Goal: Obtain resource: Download file/media

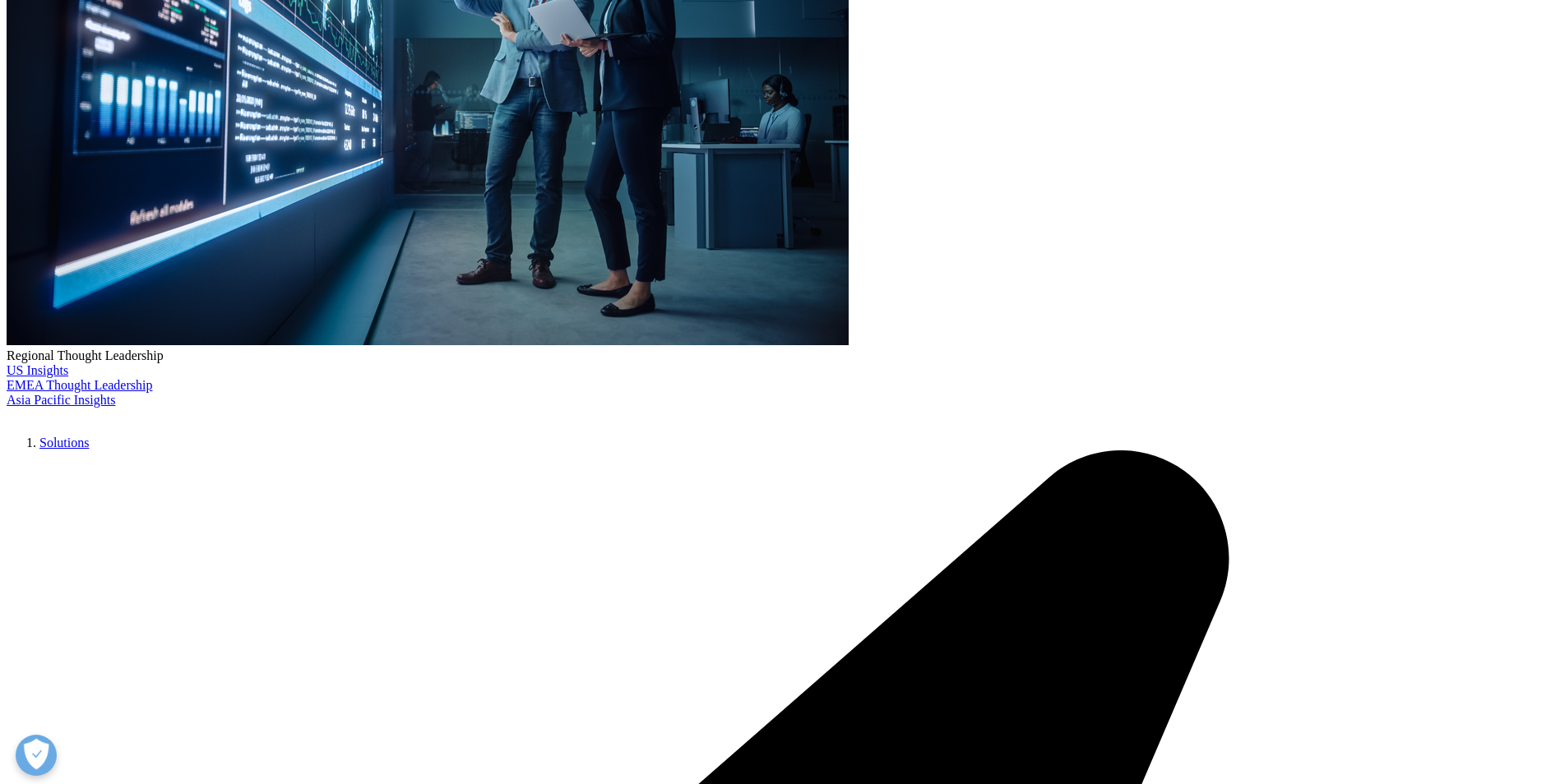
scroll to position [180, 971]
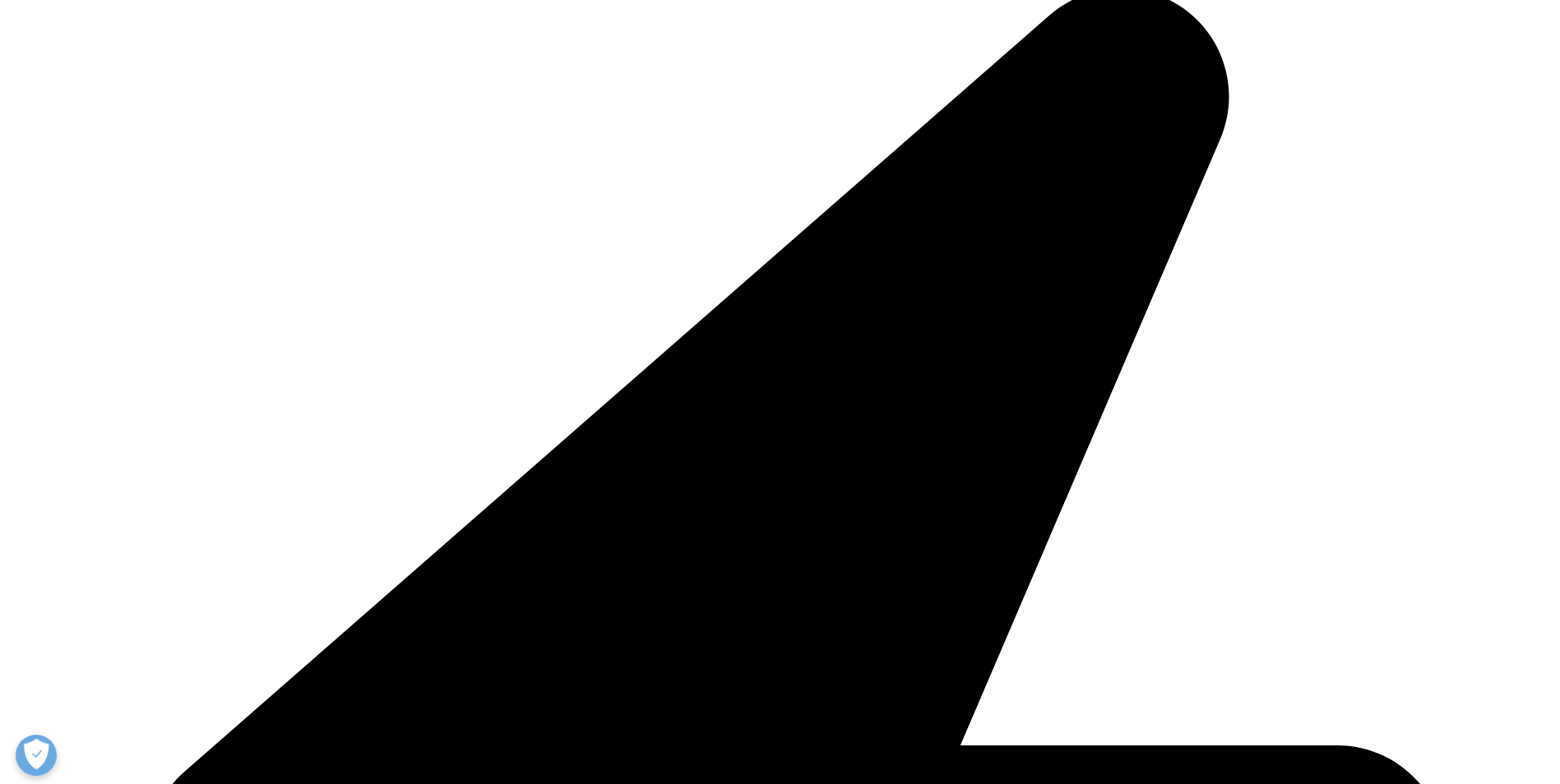
scroll to position [636, 971]
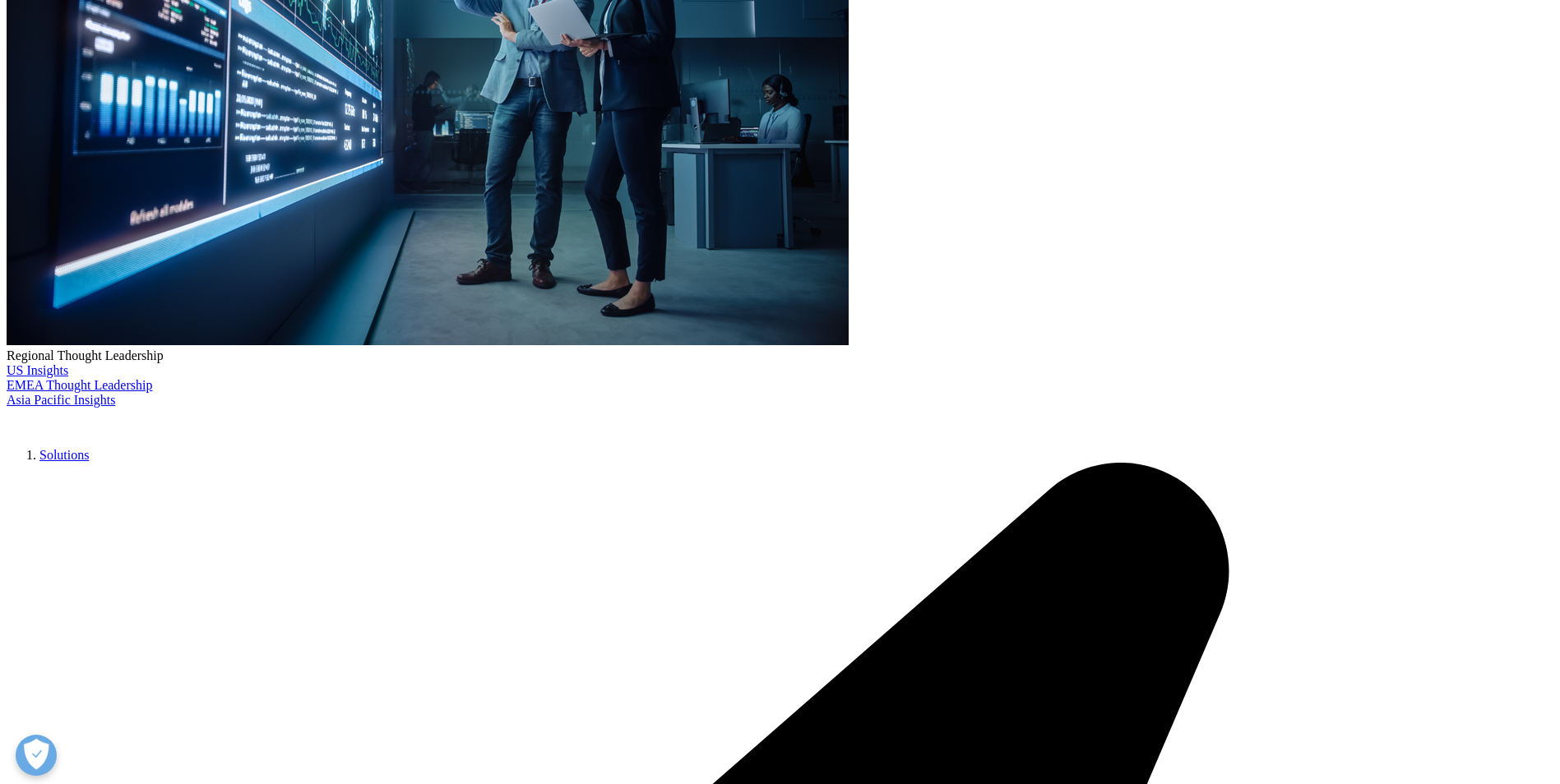
type input "Miguel Angel"
type input "Martos"
type input "mlmes@leo-pharma.com"
type input "LEO Pharma"
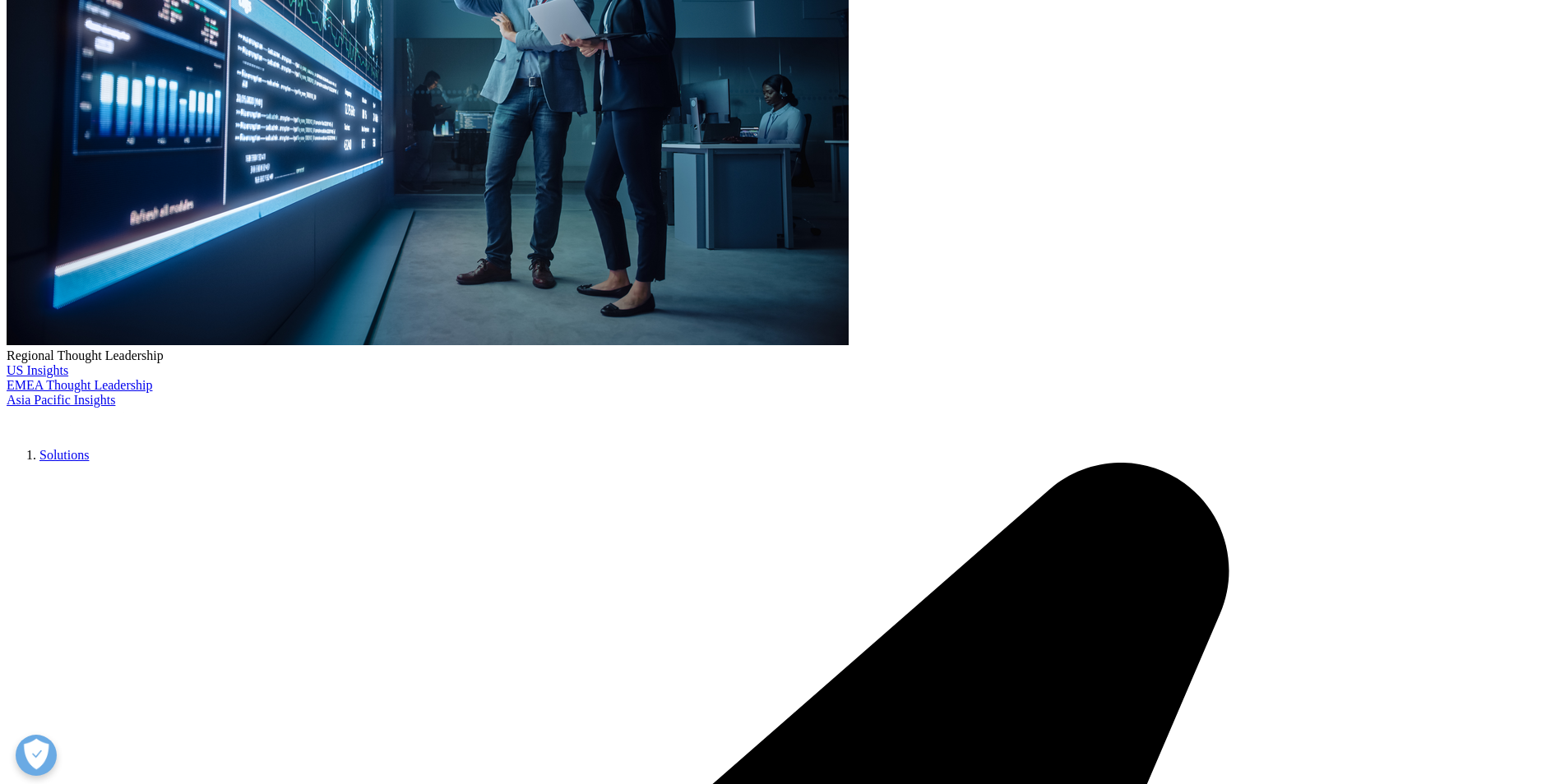
select select "Spain"
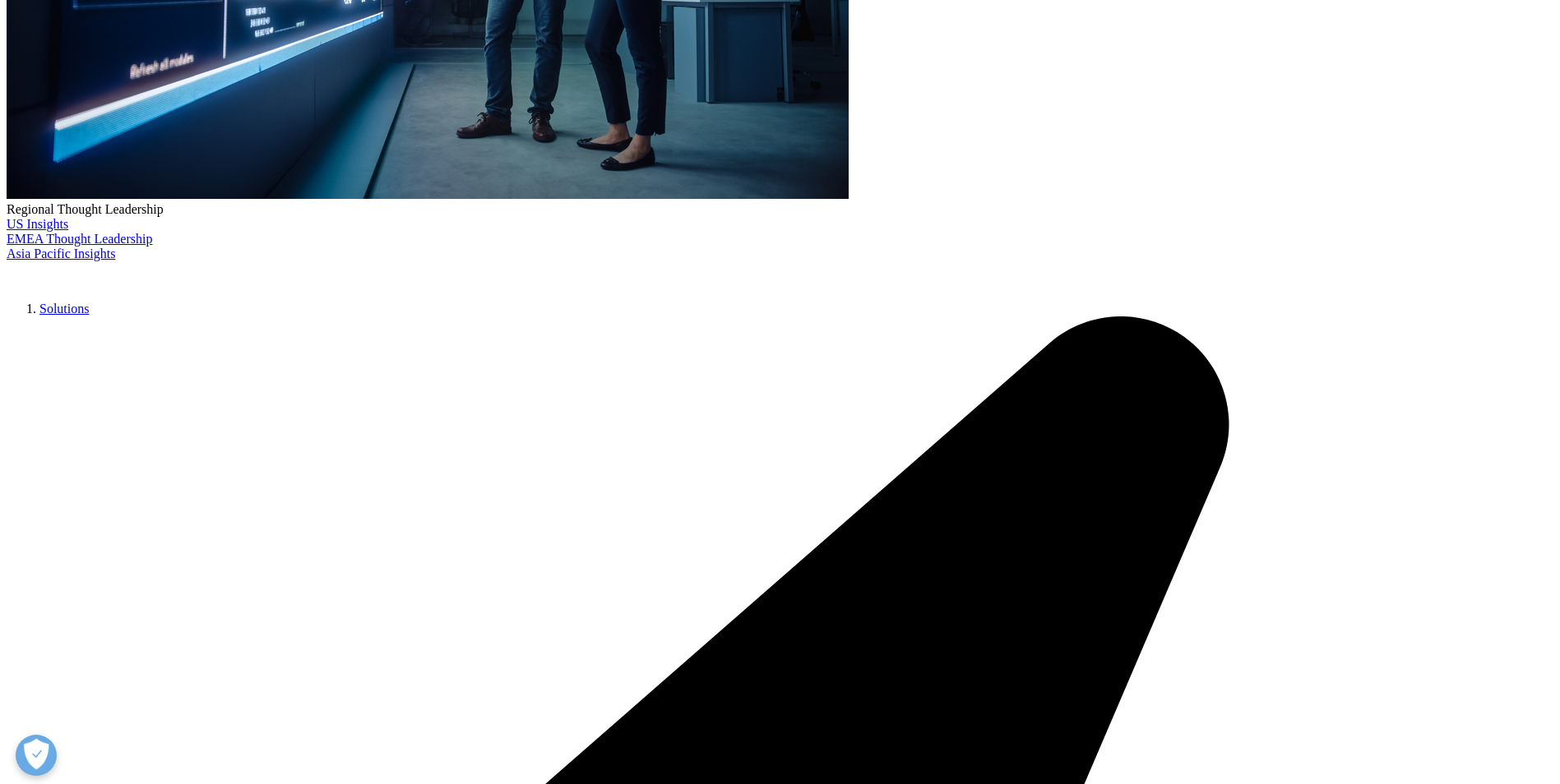
scroll to position [576, 0]
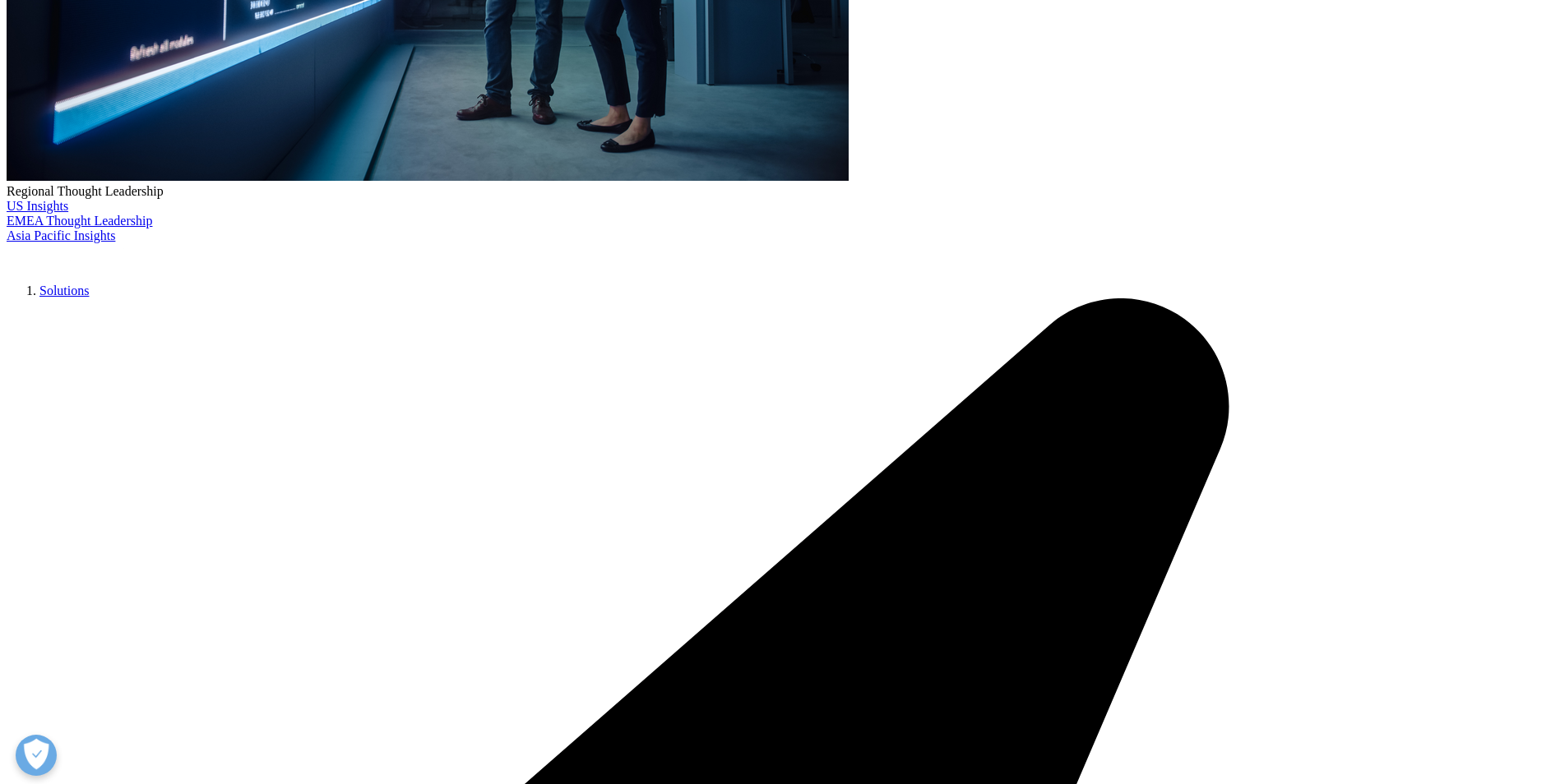
type input "ComEx Director"
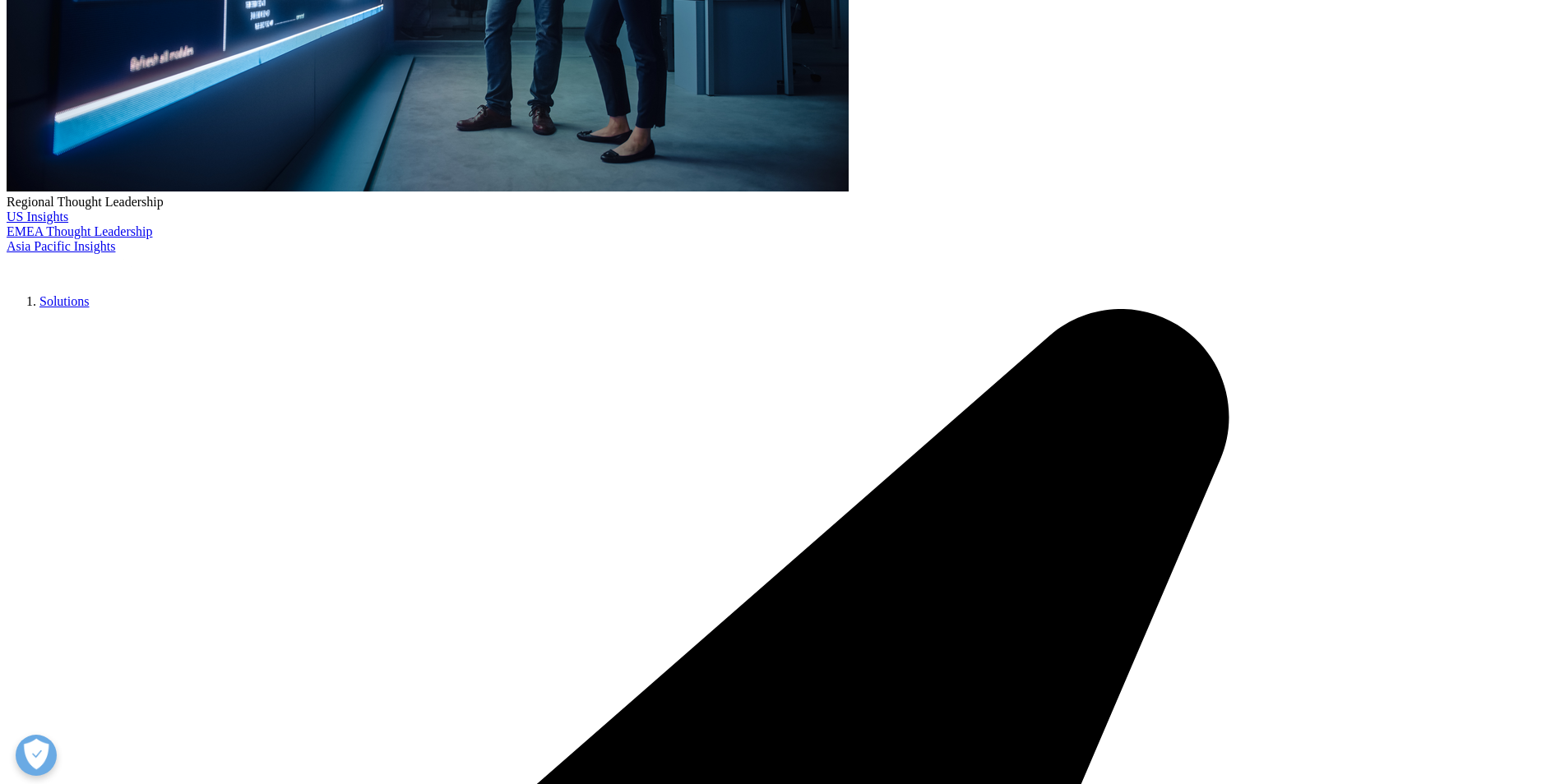
scroll to position [300, 0]
